Goal: Task Accomplishment & Management: Use online tool/utility

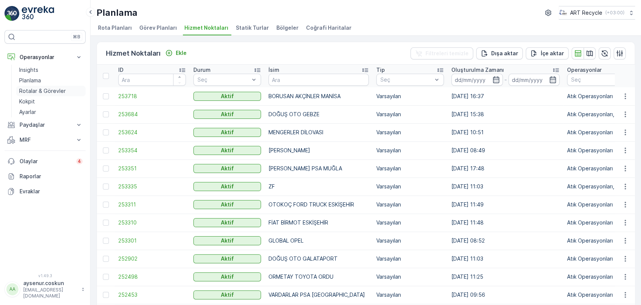
click at [54, 89] on p "Rotalar & Görevler" at bounding box center [42, 91] width 47 height 8
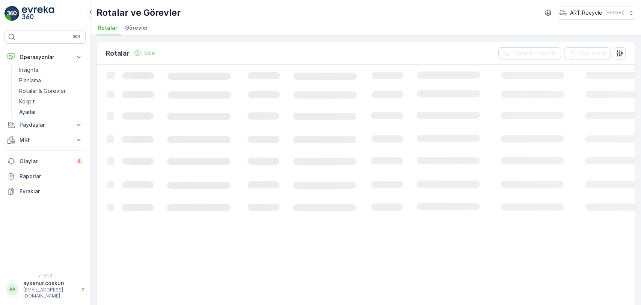
click at [158, 23] on ul "Rotalar Görevler" at bounding box center [363, 29] width 533 height 13
click at [135, 28] on span "Görevler" at bounding box center [136, 28] width 23 height 8
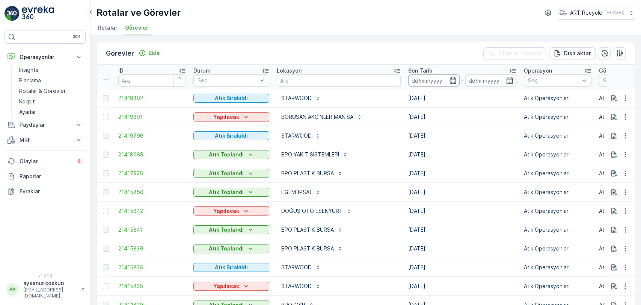
click at [408, 79] on input at bounding box center [433, 80] width 51 height 12
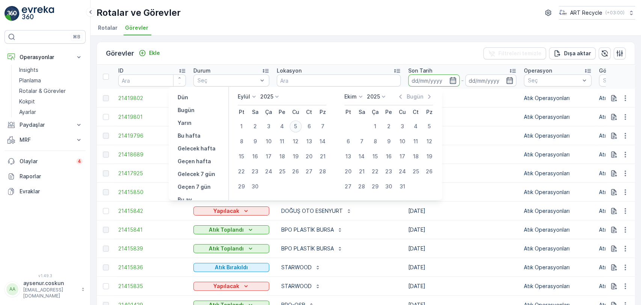
click at [292, 127] on div "5" at bounding box center [296, 126] width 12 height 12
type input "[DATE]"
click at [292, 127] on div "5" at bounding box center [296, 126] width 12 height 12
type input "[DATE]"
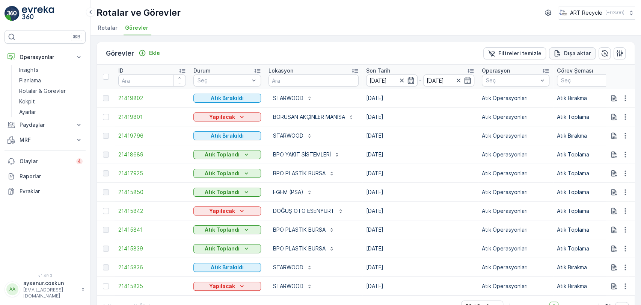
click at [590, 56] on button "Dışa aktar" at bounding box center [572, 53] width 47 height 12
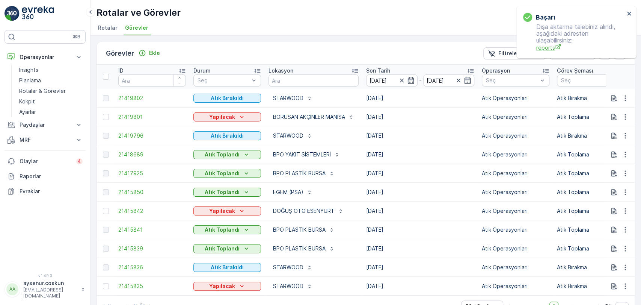
click at [550, 47] on span "reports" at bounding box center [581, 48] width 88 height 8
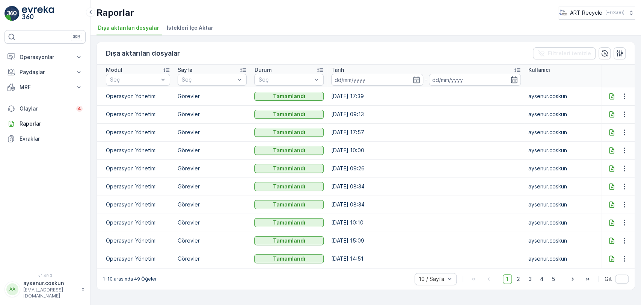
click at [610, 97] on icon at bounding box center [612, 96] width 8 height 8
click at [53, 58] on p "Operasyonlar" at bounding box center [45, 57] width 51 height 8
click at [46, 70] on link "Insights" at bounding box center [51, 70] width 70 height 11
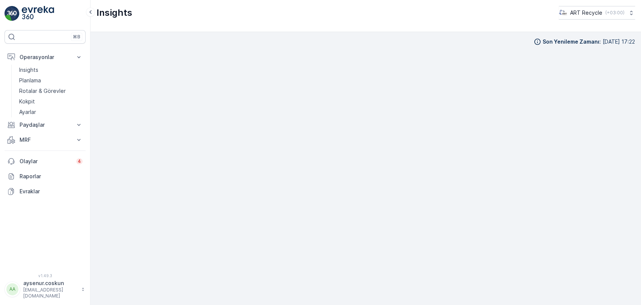
scroll to position [7, 0]
click at [26, 9] on img at bounding box center [38, 13] width 32 height 15
